Goal: Task Accomplishment & Management: Manage account settings

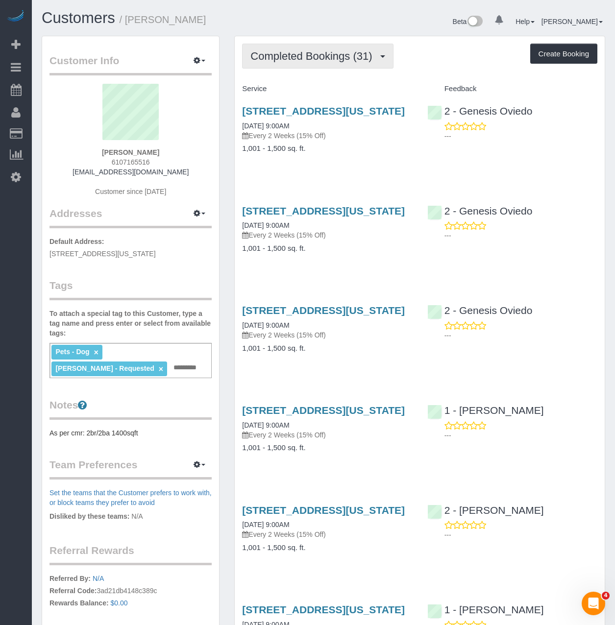
click at [318, 66] on button "Completed Bookings (31)" at bounding box center [317, 56] width 151 height 25
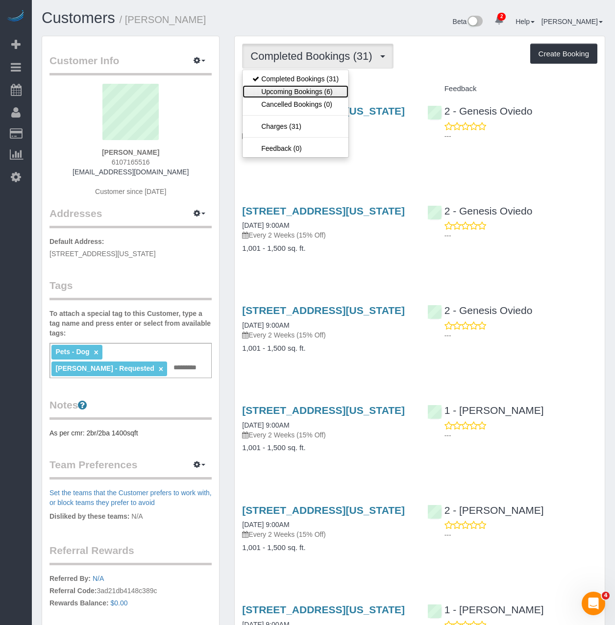
click at [314, 90] on link "Upcoming Bookings (6)" at bounding box center [296, 91] width 106 height 13
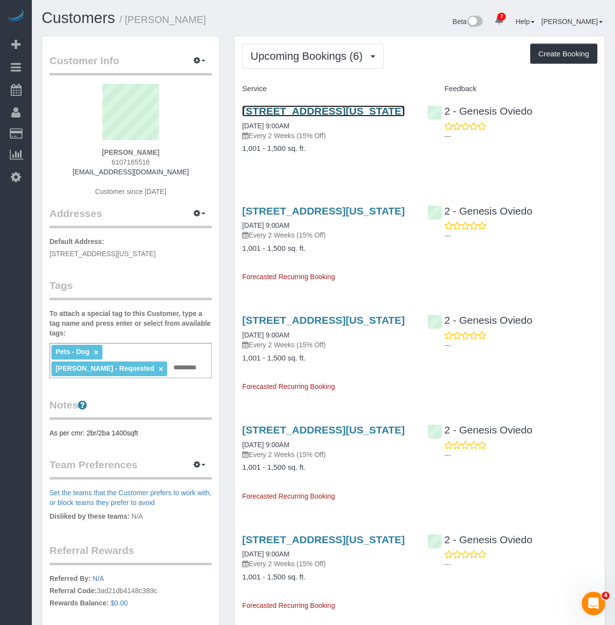
click at [315, 113] on link "115 East 86th Street, Apt. 44, New York, NY 10028" at bounding box center [323, 110] width 163 height 11
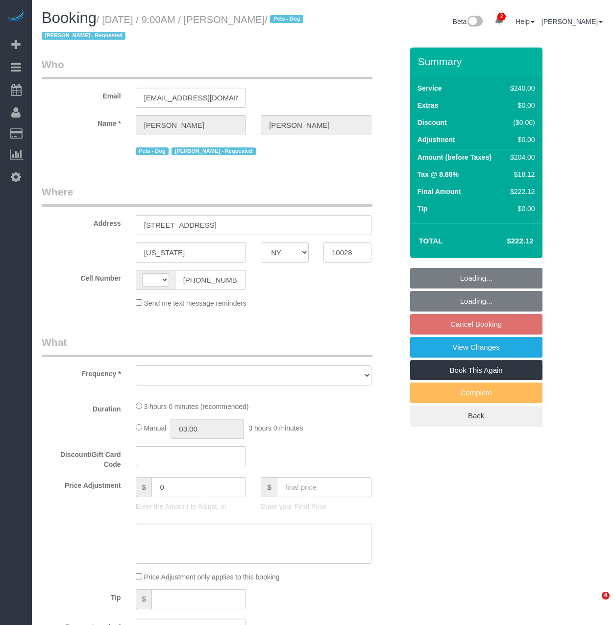
select select "NY"
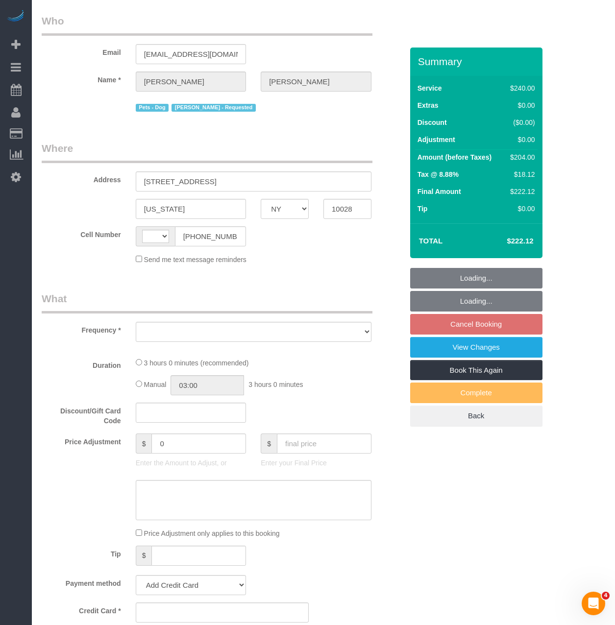
select select "number:89"
select select "number:90"
select select "number:13"
select select "number:6"
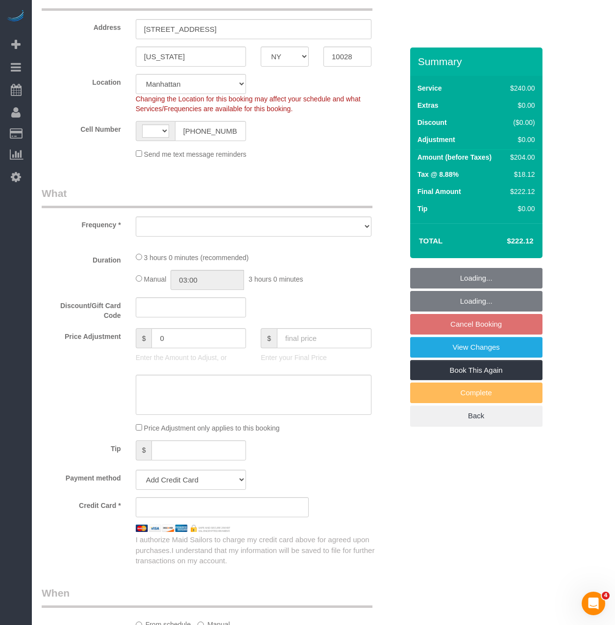
select select "string:US"
select select "object:789"
select select "string:stripe-pm_1PUCPU4VGloSiKo7w3vbn8ui"
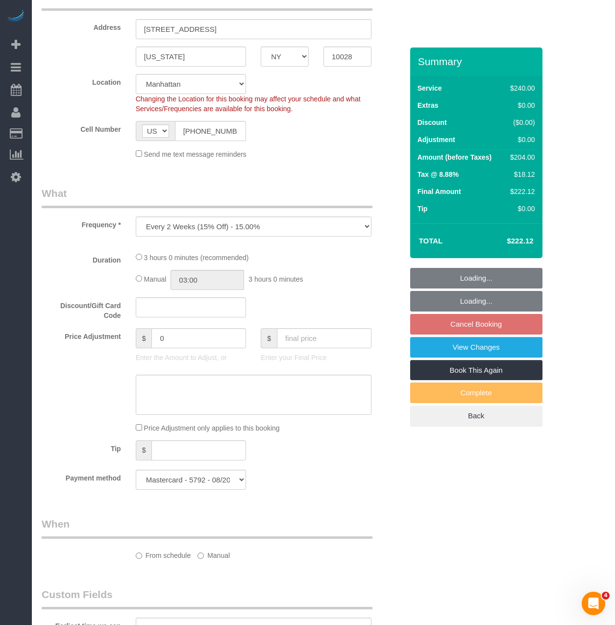
select select "180"
select select "spot2"
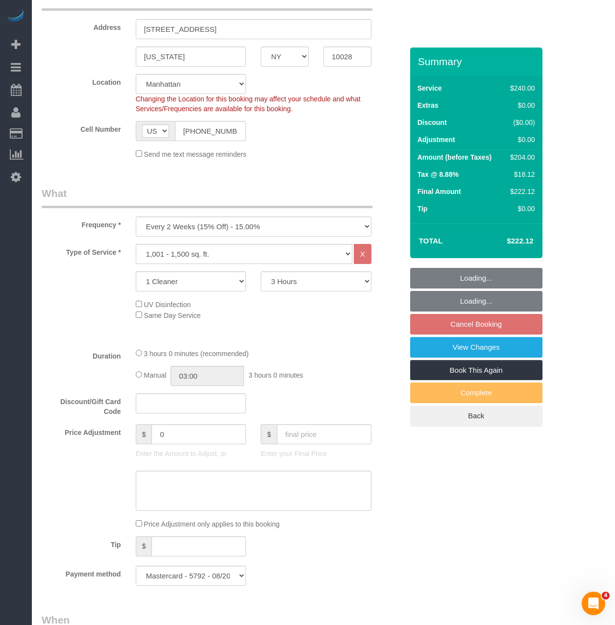
select select "object:1292"
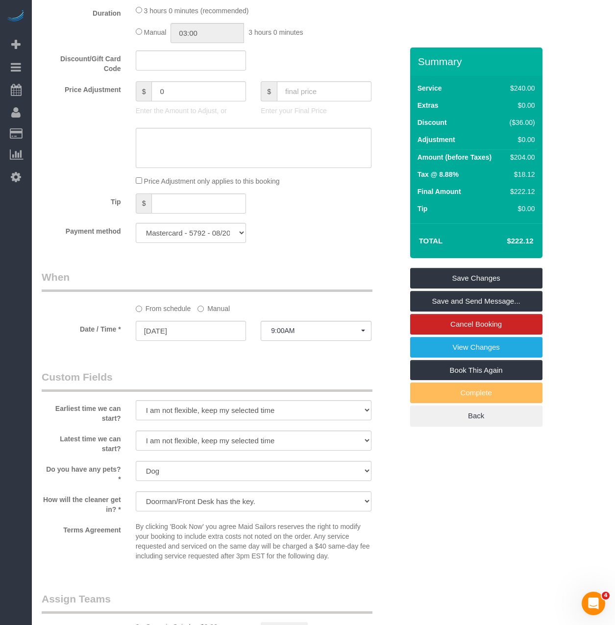
scroll to position [784, 0]
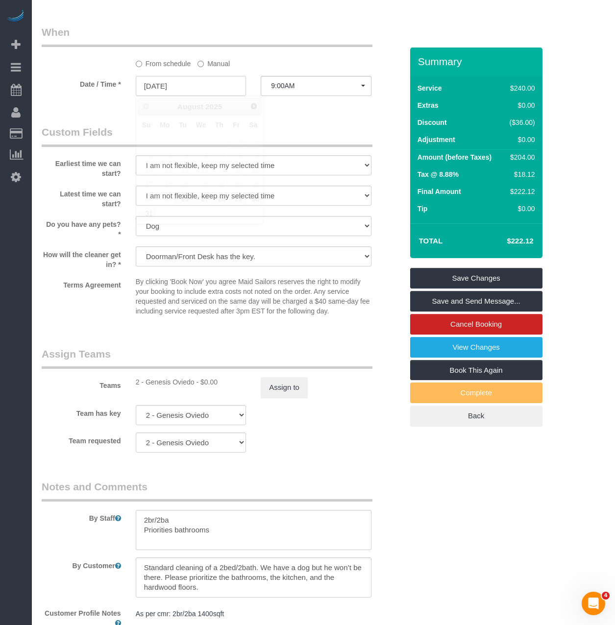
click at [214, 83] on input "08/30/2025" at bounding box center [191, 86] width 111 height 20
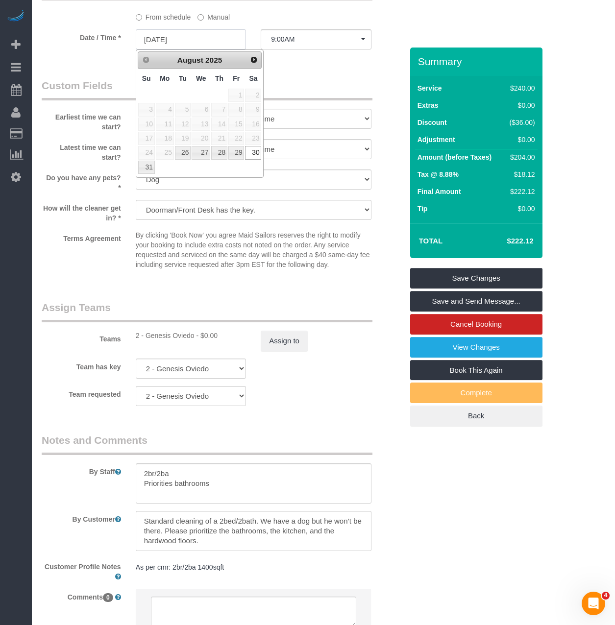
scroll to position [833, 0]
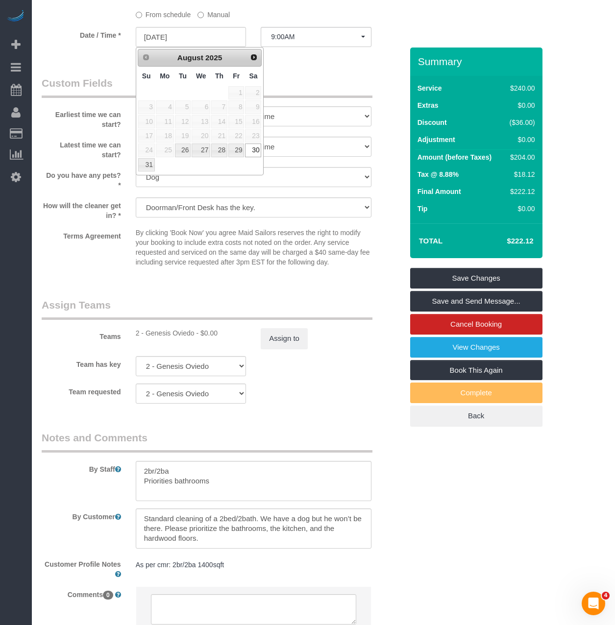
click at [255, 64] on link "Next" at bounding box center [254, 57] width 14 height 14
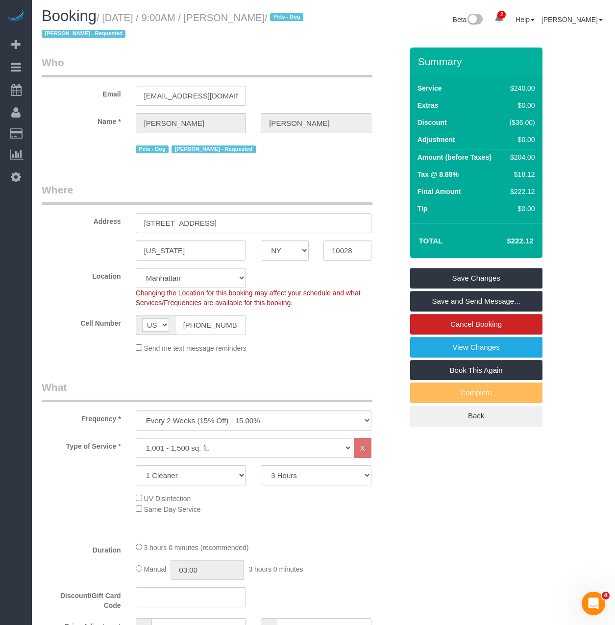
scroll to position [0, 0]
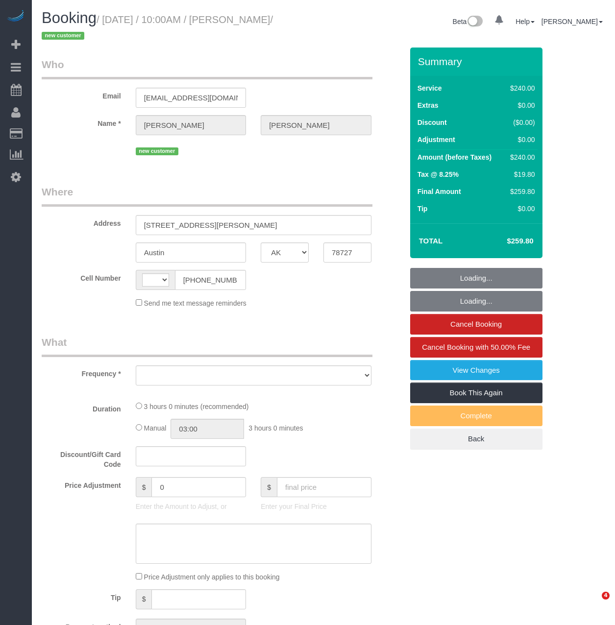
select select "[GEOGRAPHIC_DATA]"
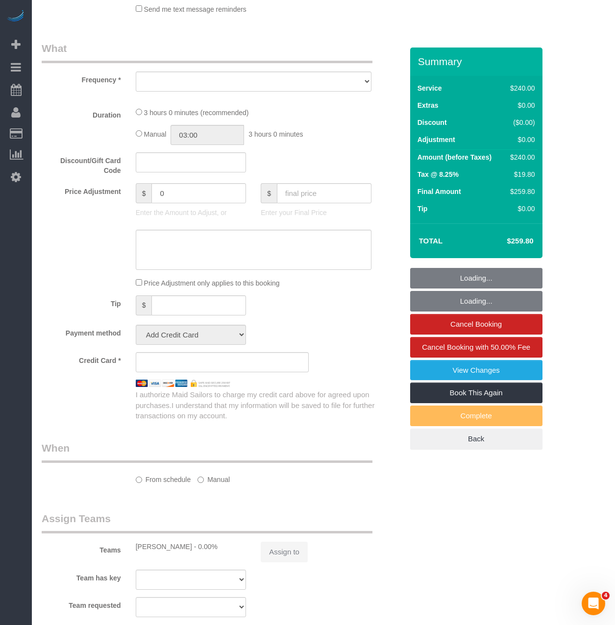
select select "string:US"
select select "spot1"
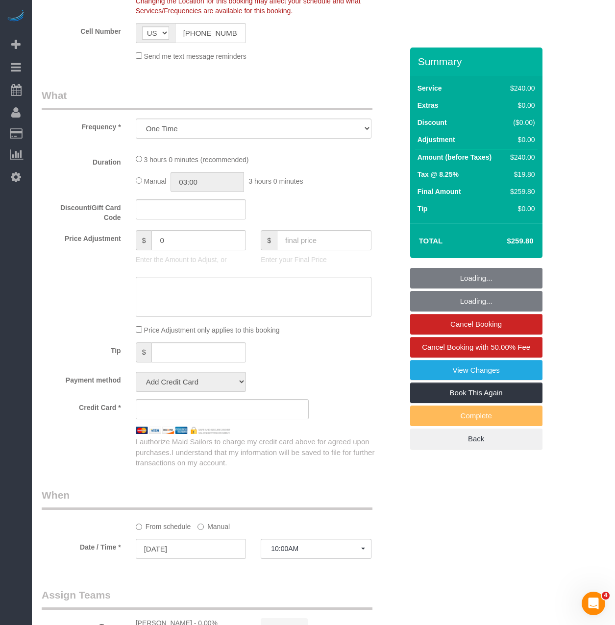
select select "object:649"
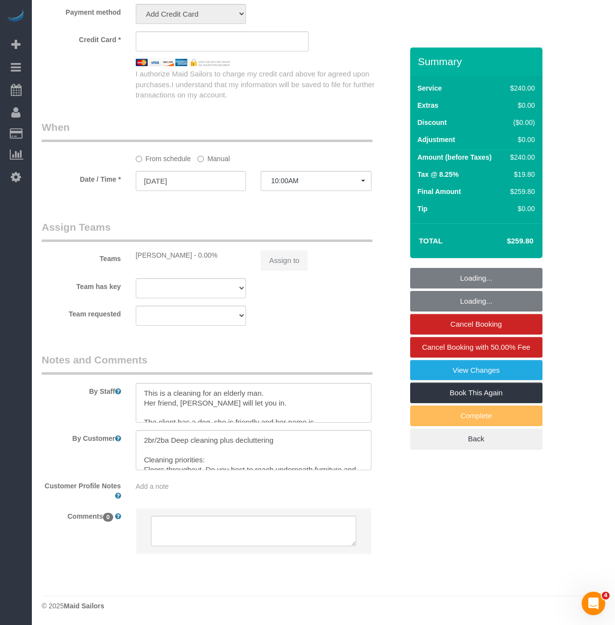
select select "string:stripe-pm_1S00qY4VGloSiKo7l30mGn2T"
select select "number:89"
select select "number:90"
select select "number:13"
select select "number:5"
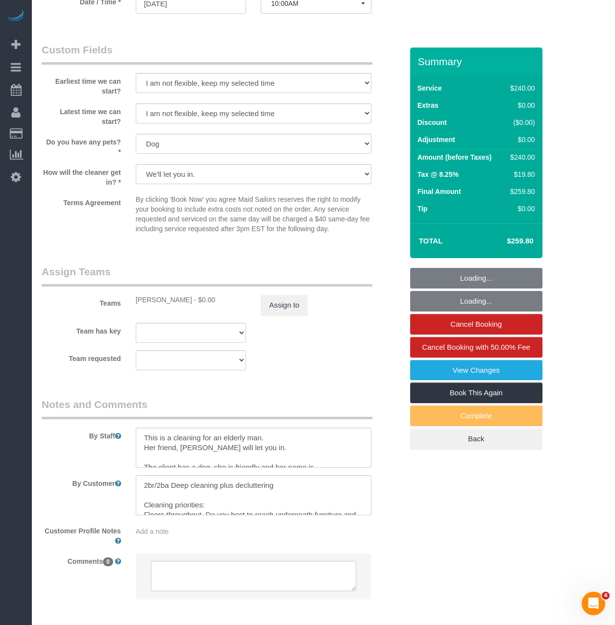
select select "object:965"
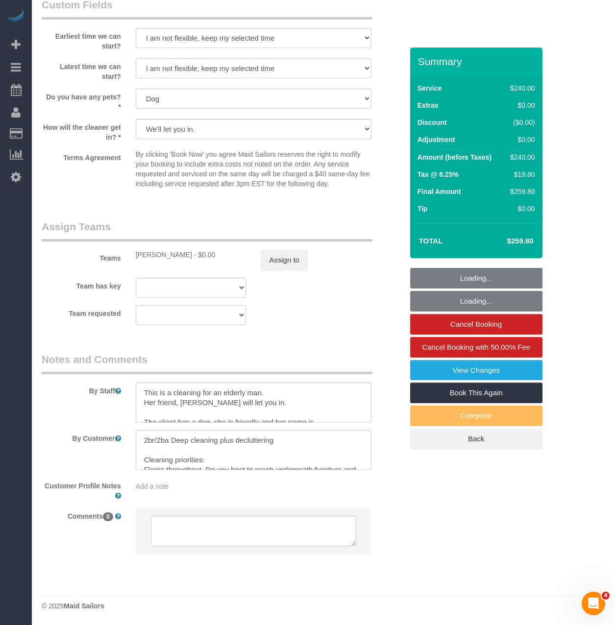
scroll to position [912, 0]
select select "180"
select select "spot48"
click at [273, 452] on textarea at bounding box center [254, 450] width 236 height 40
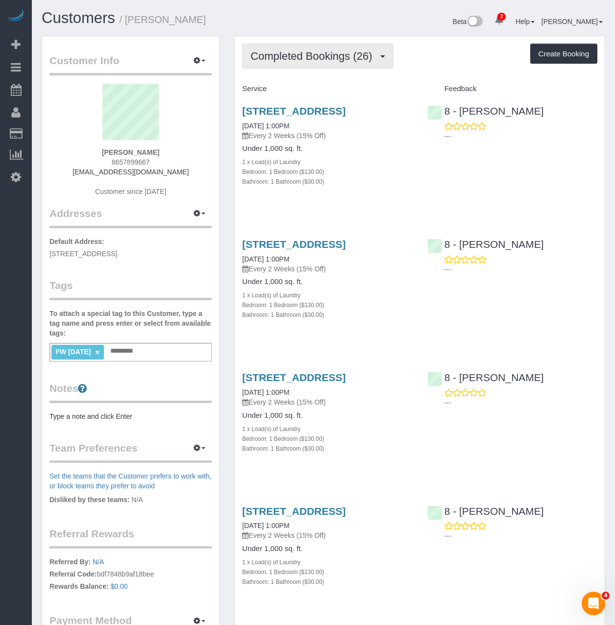
click at [327, 61] on span "Completed Bookings (26)" at bounding box center [313, 56] width 126 height 12
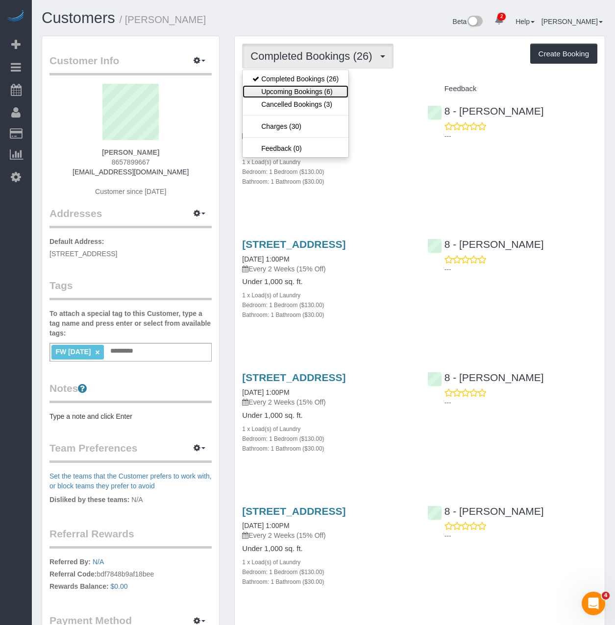
click at [305, 93] on link "Upcoming Bookings (6)" at bounding box center [296, 91] width 106 height 13
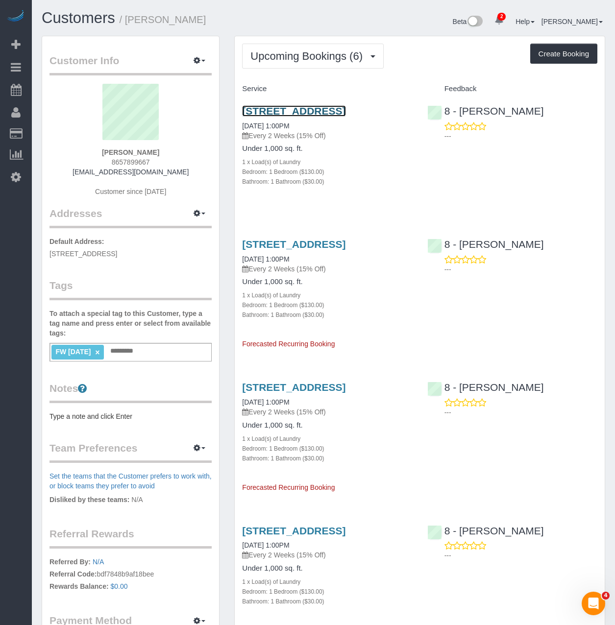
click at [345, 114] on link "[STREET_ADDRESS]" at bounding box center [293, 110] width 103 height 11
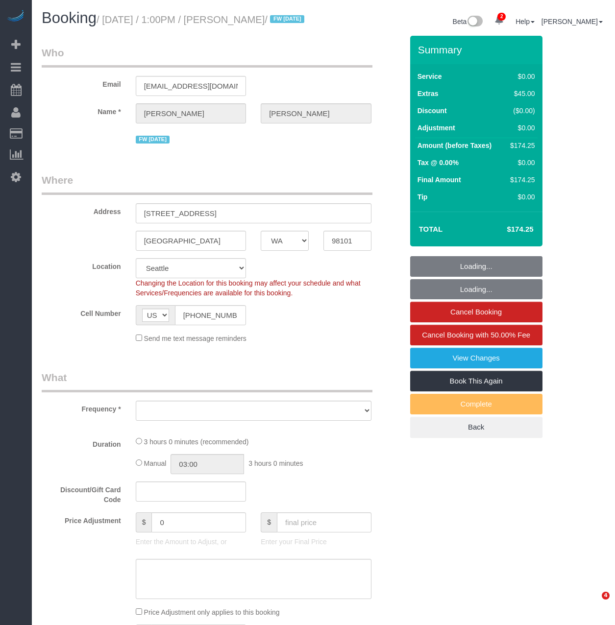
select select "WA"
select select "number:89"
select select "number:90"
select select "number:15"
select select "number:7"
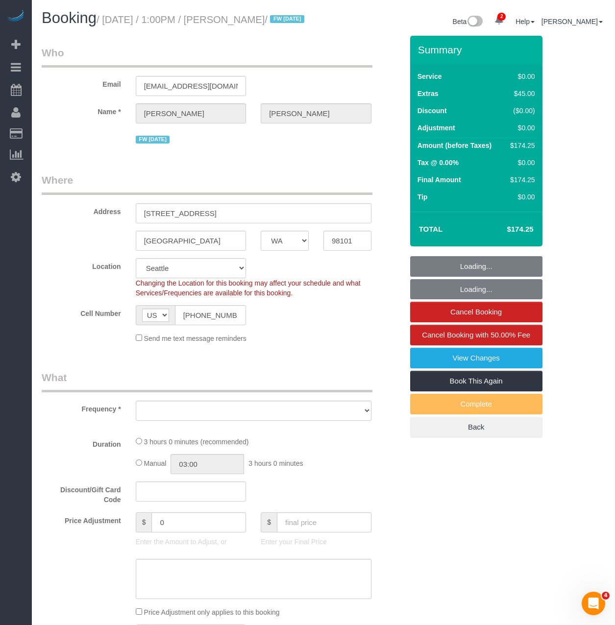
select select "object:789"
select select "string:stripe-pm_1RAycQ4VGloSiKo70Gvyto8T"
select select "object:930"
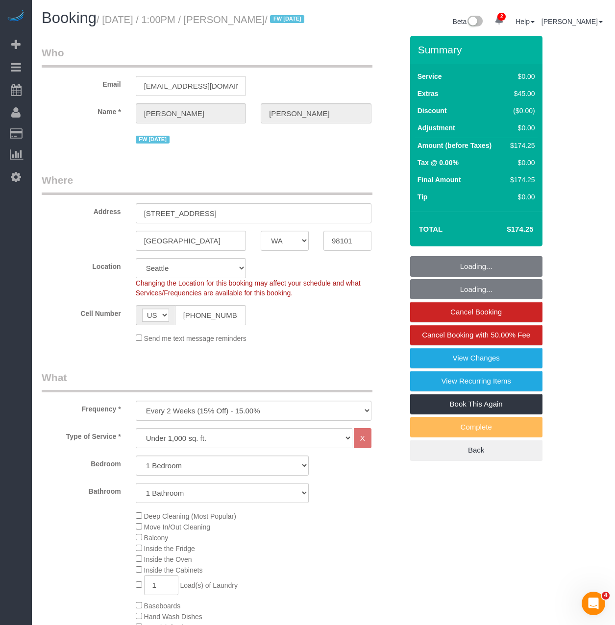
select select "1"
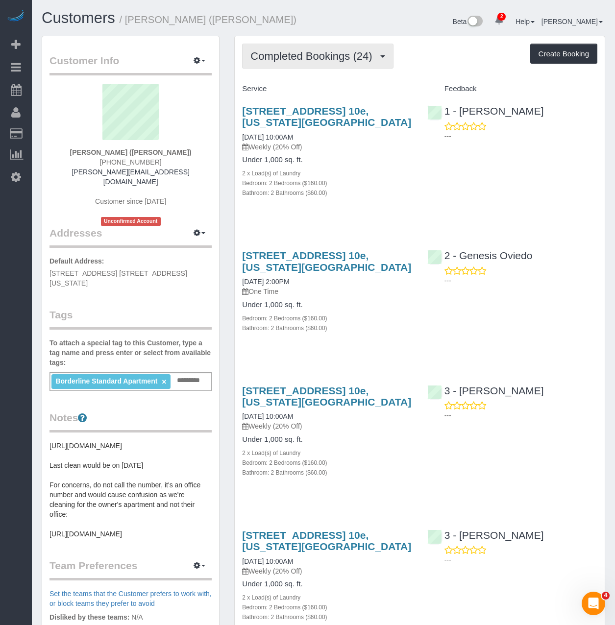
click at [257, 61] on span "Completed Bookings (24)" at bounding box center [313, 56] width 126 height 12
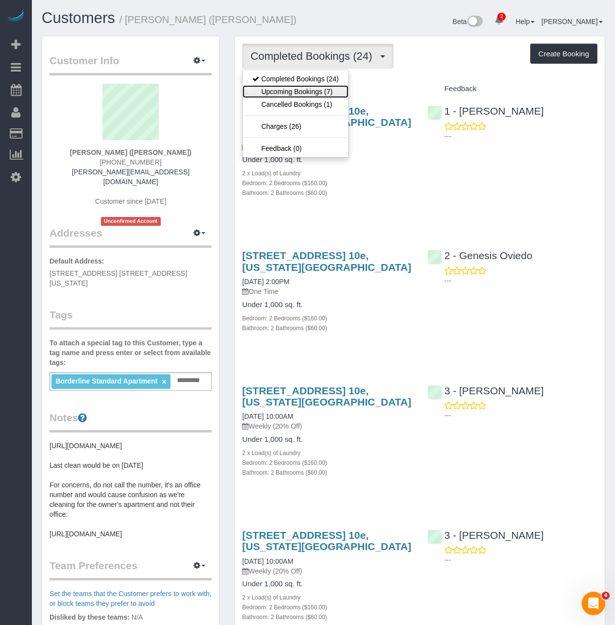
click at [258, 87] on link "Upcoming Bookings (7)" at bounding box center [296, 91] width 106 height 13
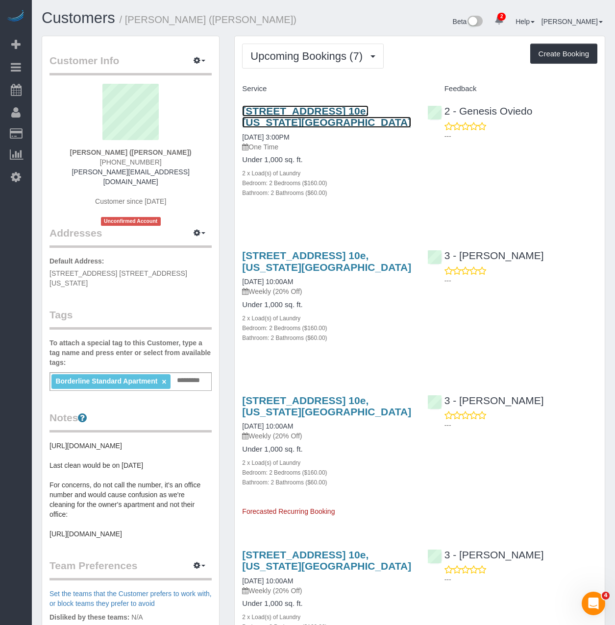
click at [286, 115] on link "501 East 74th Street, Apt. 10e, New York, NY 10021" at bounding box center [326, 116] width 169 height 23
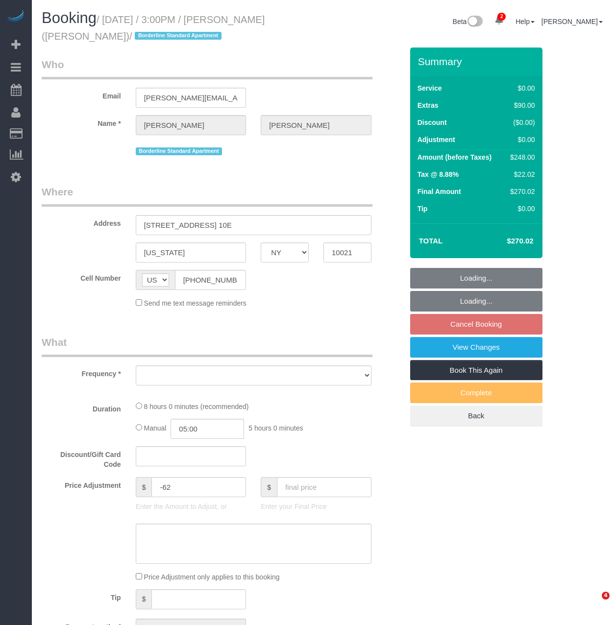
select select "NY"
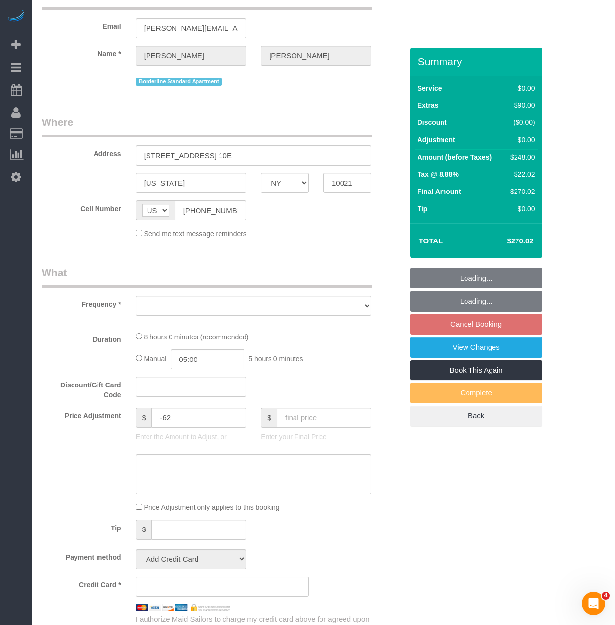
select select "object:640"
select select "2"
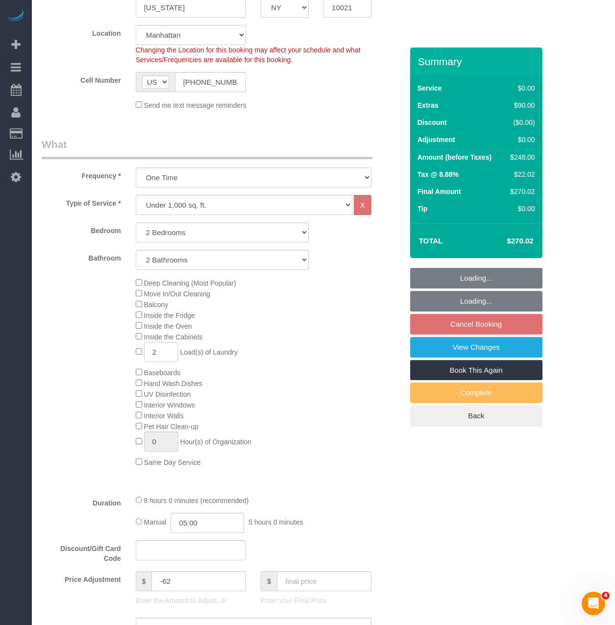
select select "object:747"
select select "string:stripe-pm_1R58S94VGloSiKo7oTDM75CS"
select select "number:89"
select select "number:90"
select select "number:15"
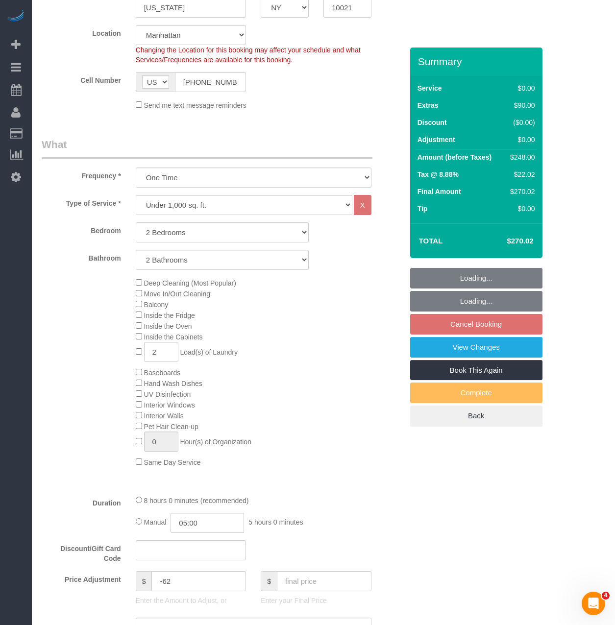
select select "number:6"
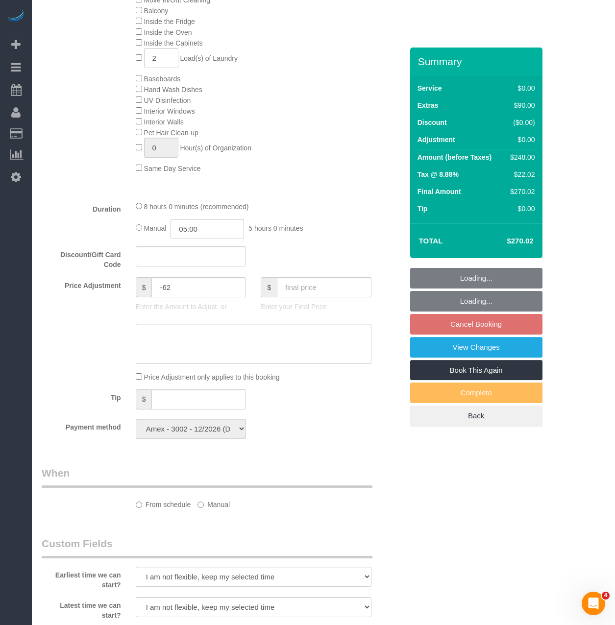
select select "spot5"
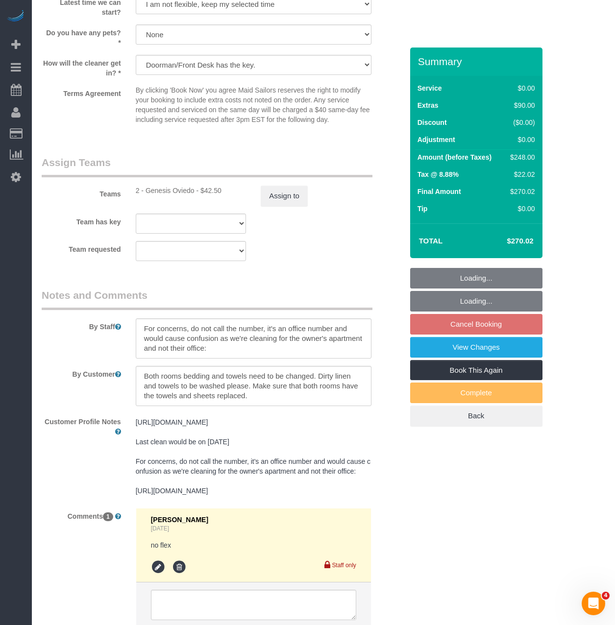
select select "2"
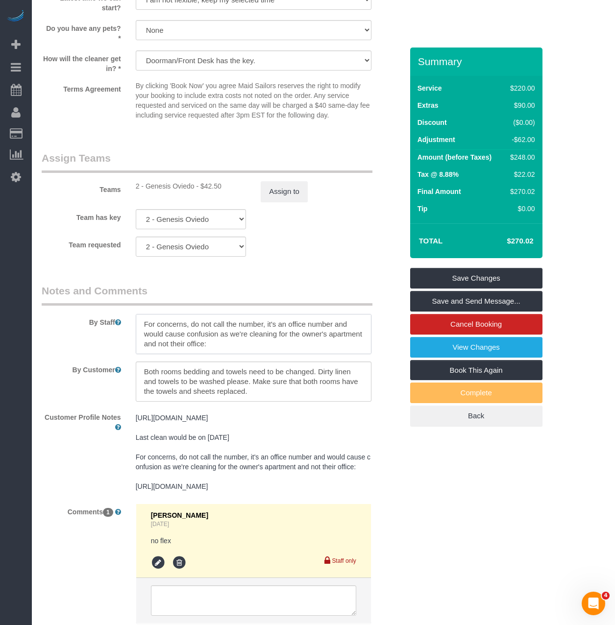
click at [254, 342] on textarea at bounding box center [254, 334] width 236 height 40
click at [249, 344] on textarea at bounding box center [254, 334] width 236 height 40
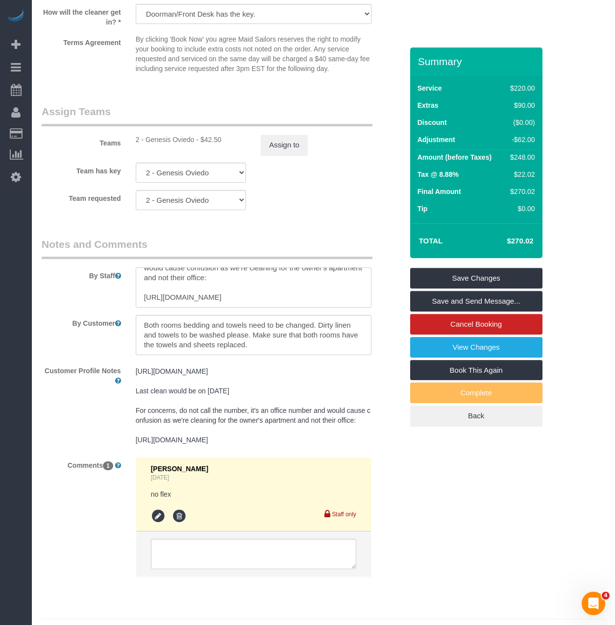
scroll to position [1225, 0]
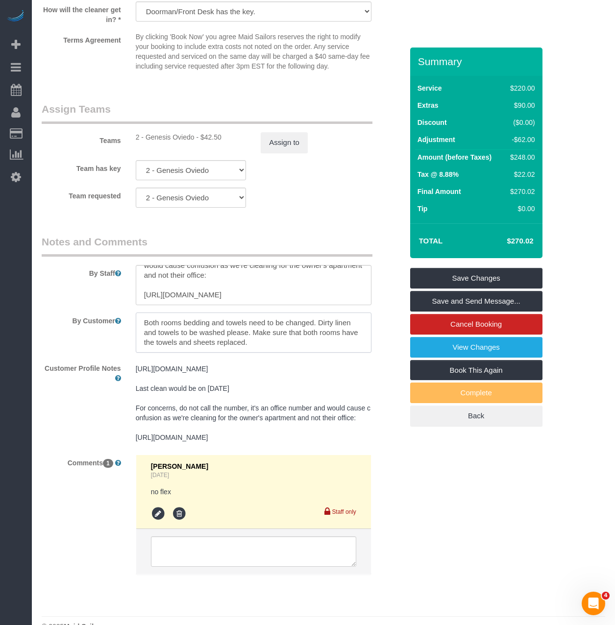
click at [255, 331] on textarea at bounding box center [254, 333] width 236 height 40
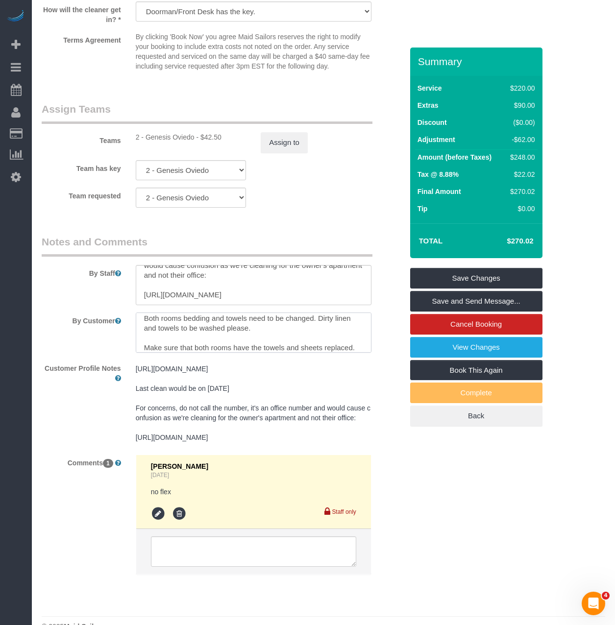
click at [256, 331] on textarea at bounding box center [254, 333] width 236 height 40
click at [259, 329] on textarea at bounding box center [254, 333] width 236 height 40
click at [207, 344] on textarea at bounding box center [254, 333] width 236 height 40
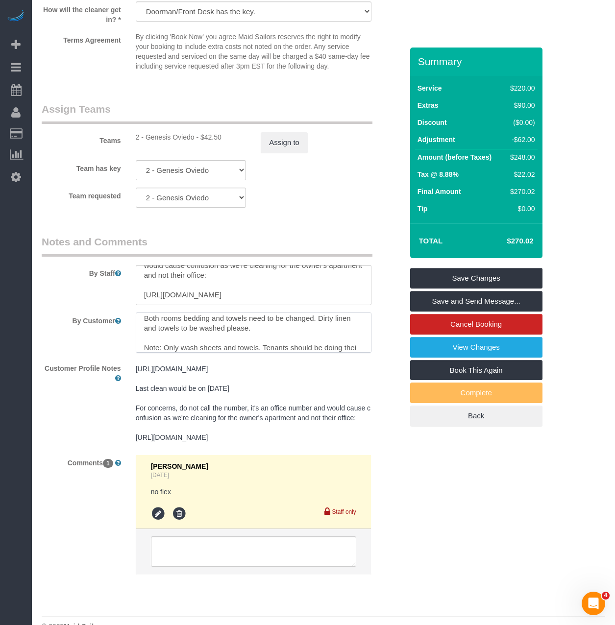
scroll to position [14, 0]
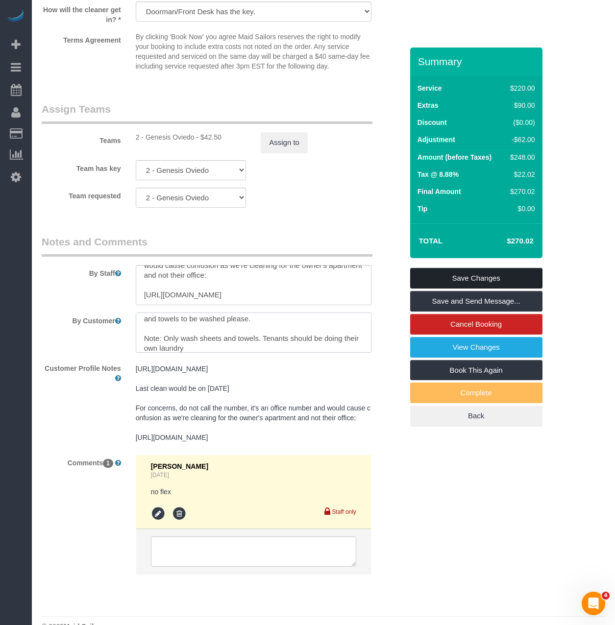
type textarea "Both rooms bedding and towels need to be changed. Dirty linen and towels to be …"
click at [470, 272] on link "Save Changes" at bounding box center [476, 278] width 132 height 21
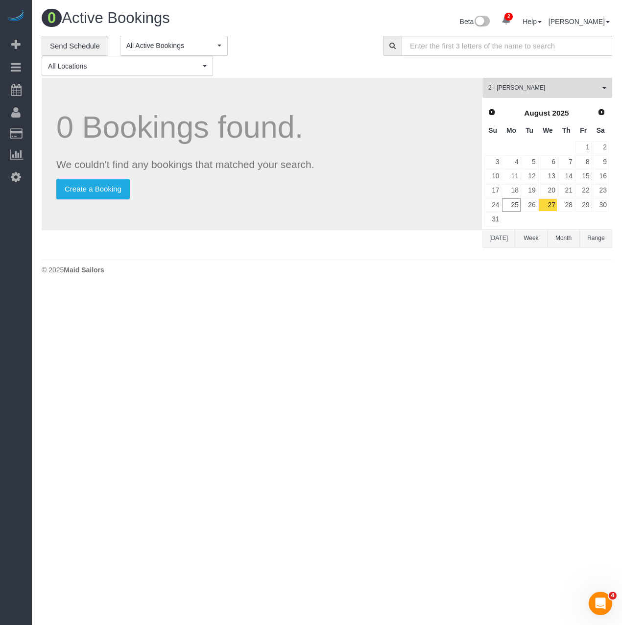
click at [346, 422] on body "2 Beta Your Notifications You have 0 alerts × You have 3 to charge for [DATE] ×…" at bounding box center [311, 312] width 622 height 625
click at [176, 465] on body "2 Beta Your Notifications You have 0 alerts × You have 3 to charge for [DATE] ×…" at bounding box center [311, 312] width 622 height 625
